Goal: Find specific page/section: Locate item on page

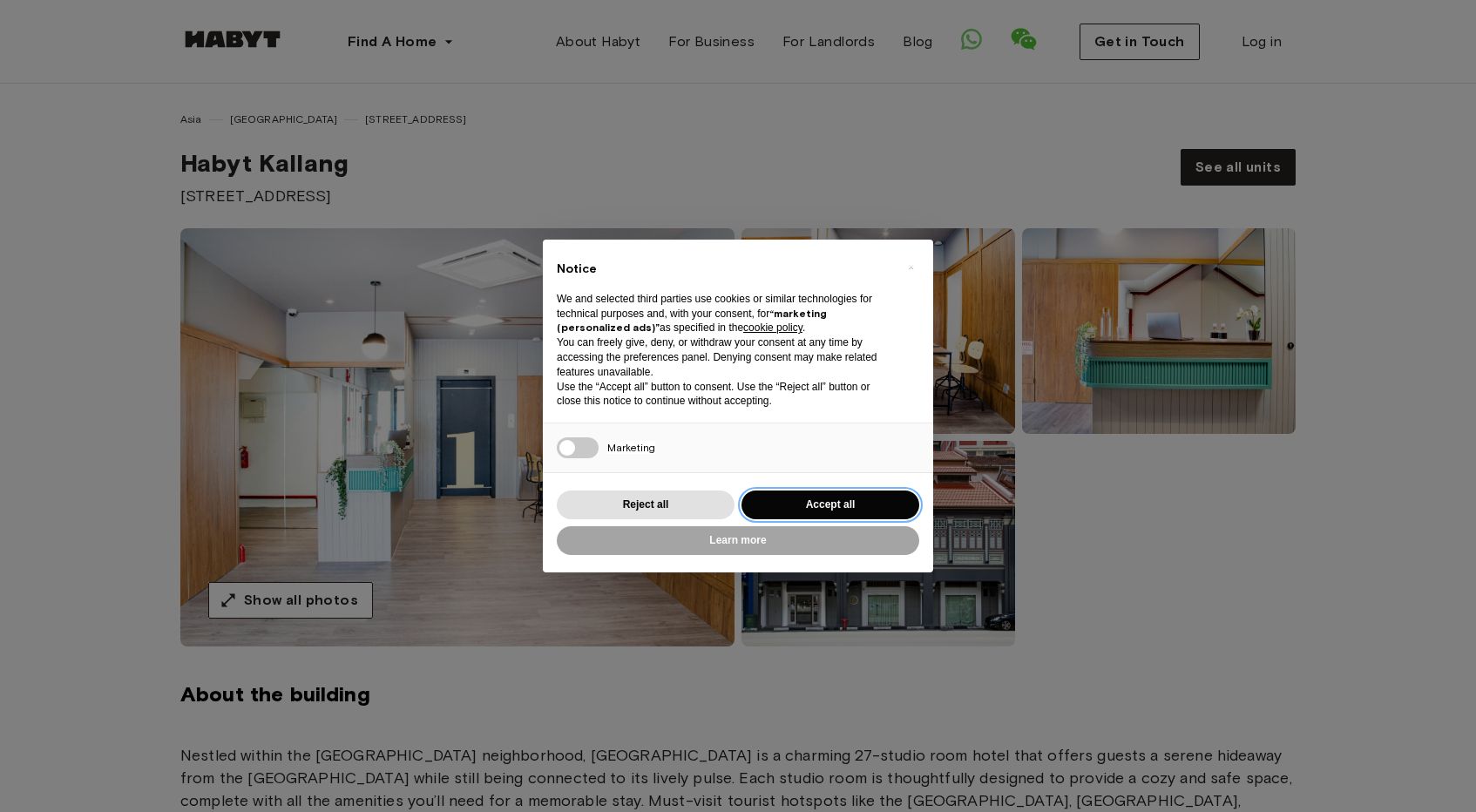
click at [843, 492] on button "Accept all" at bounding box center [831, 505] width 178 height 29
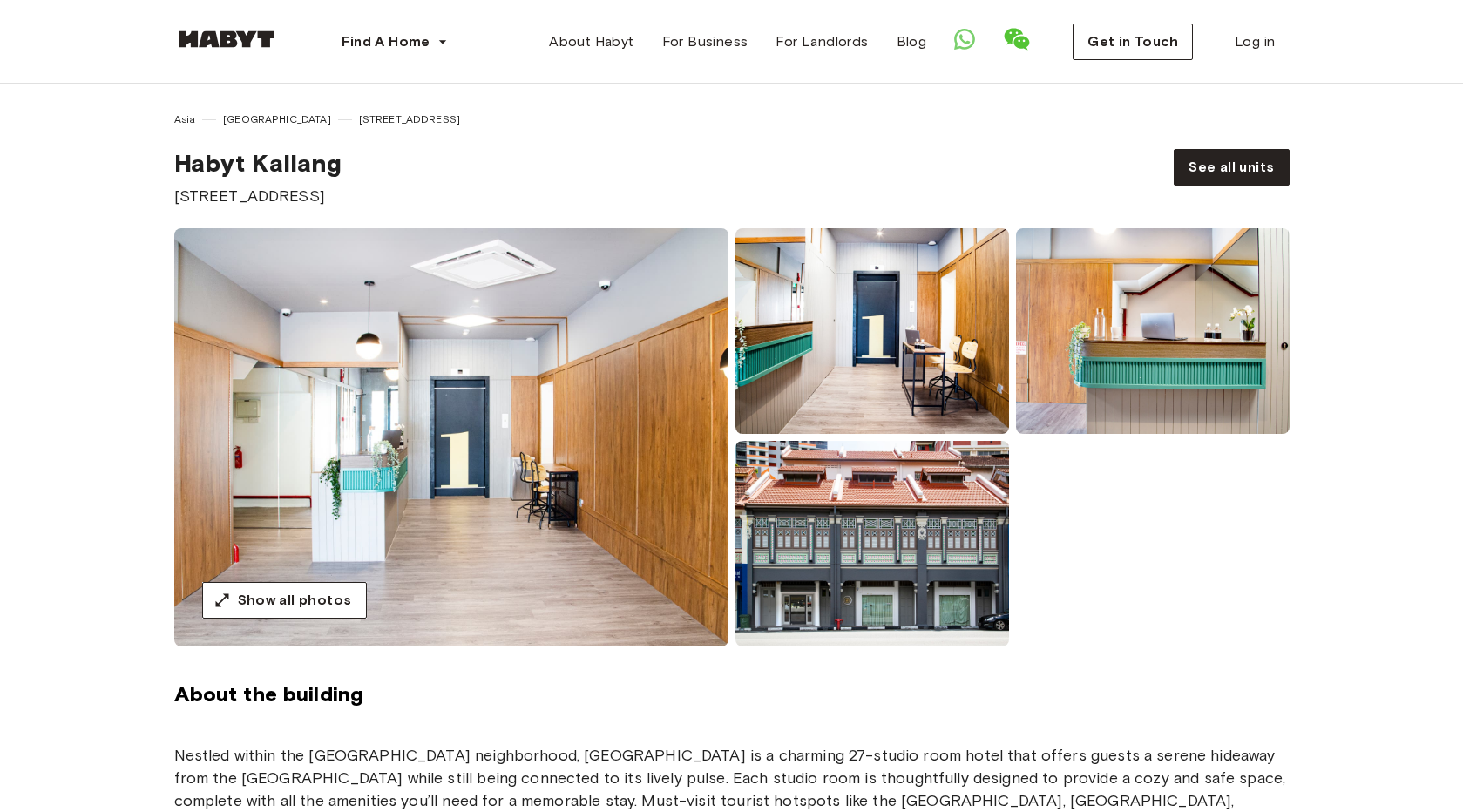
drag, startPoint x: 392, startPoint y: 209, endPoint x: 126, endPoint y: 168, distance: 269.1
click at [126, 168] on div "Asia [GEOGRAPHIC_DATA] [STREET_ADDRESS] [GEOGRAPHIC_DATA] [STREET_ADDRESS] See …" at bounding box center [731, 365] width 1254 height 563
copy div "Habyt Kallang [STREET_ADDRESS]"
click at [161, 137] on div "Asia [GEOGRAPHIC_DATA] [STREET_ADDRESS] [GEOGRAPHIC_DATA] [STREET_ADDRESS] See …" at bounding box center [731, 158] width 1254 height 96
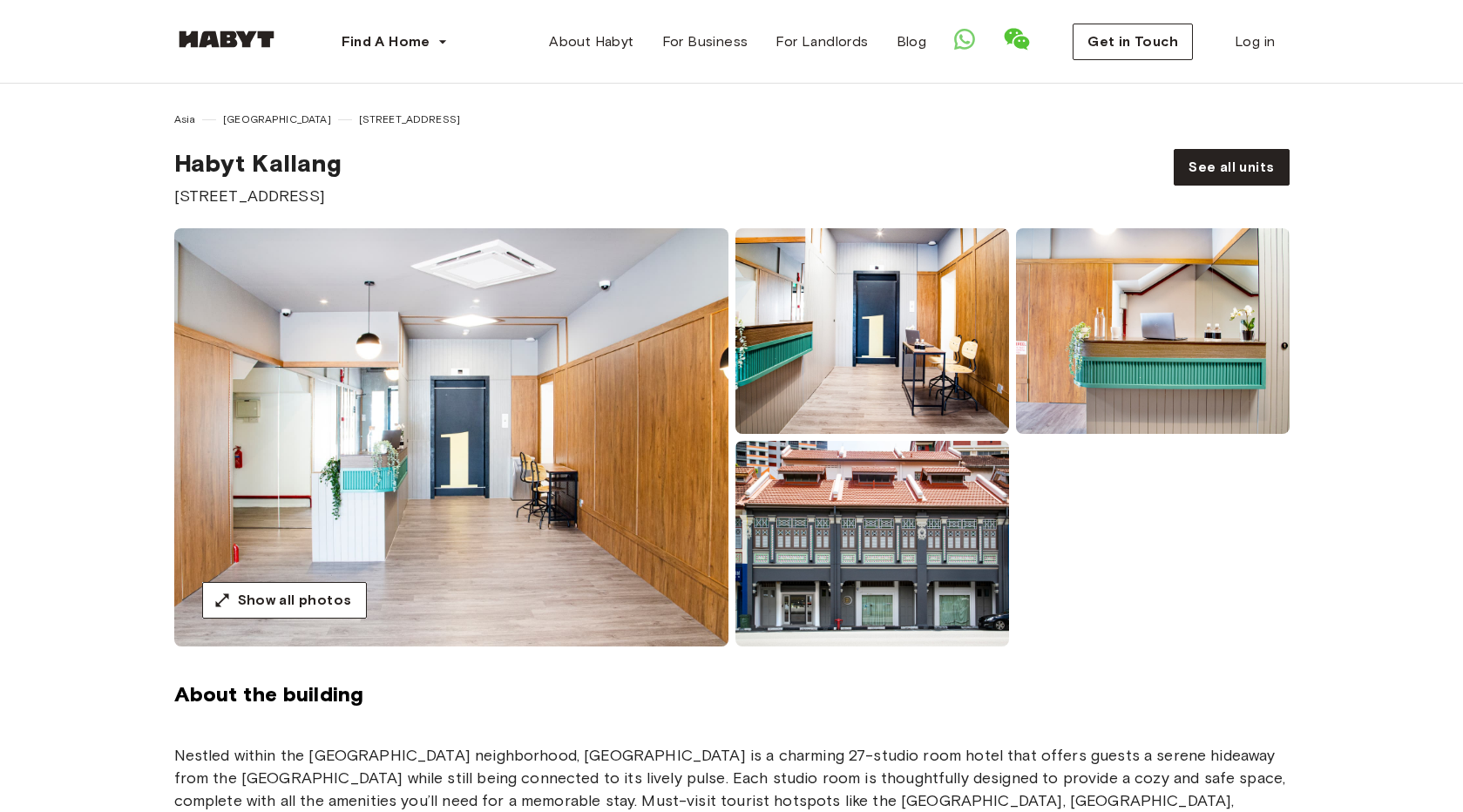
drag, startPoint x: 165, startPoint y: 154, endPoint x: 502, endPoint y: 191, distance: 339.0
click at [502, 191] on div "Asia [GEOGRAPHIC_DATA] [STREET_ADDRESS] [GEOGRAPHIC_DATA] [STREET_ADDRESS] See …" at bounding box center [731, 158] width 1254 height 96
copy div "Habyt Kallang [STREET_ADDRESS]"
